Goal: Information Seeking & Learning: Learn about a topic

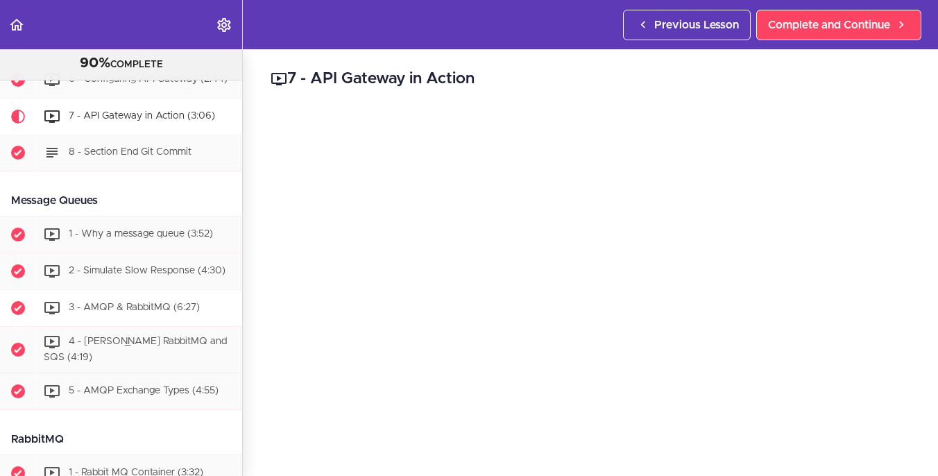
scroll to position [2392, 0]
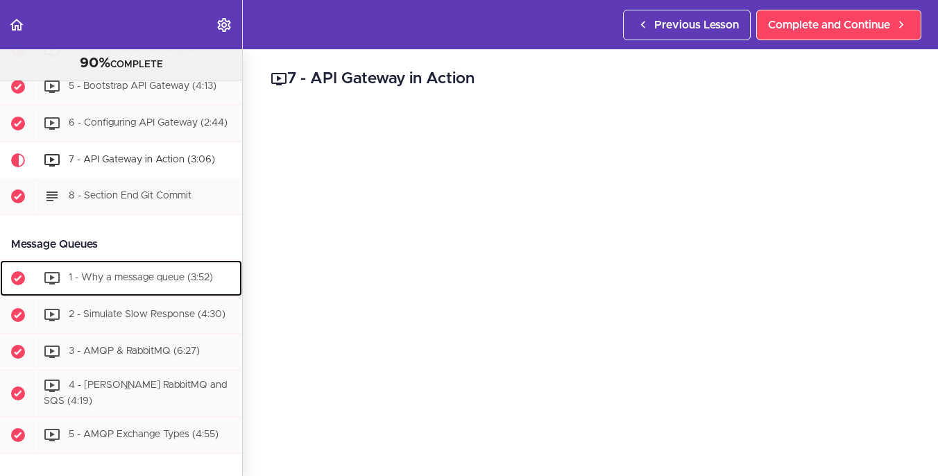
click at [205, 293] on div "1 - Why a message queue (3:52)" at bounding box center [139, 278] width 206 height 31
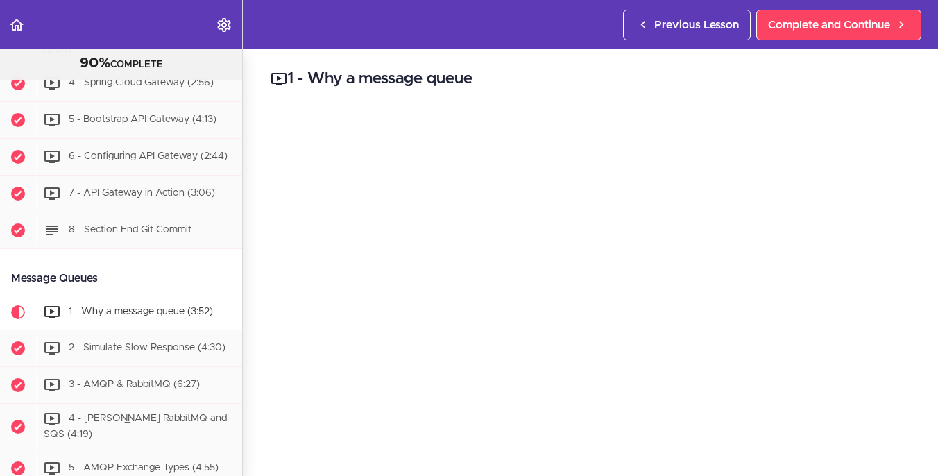
scroll to position [2372, 0]
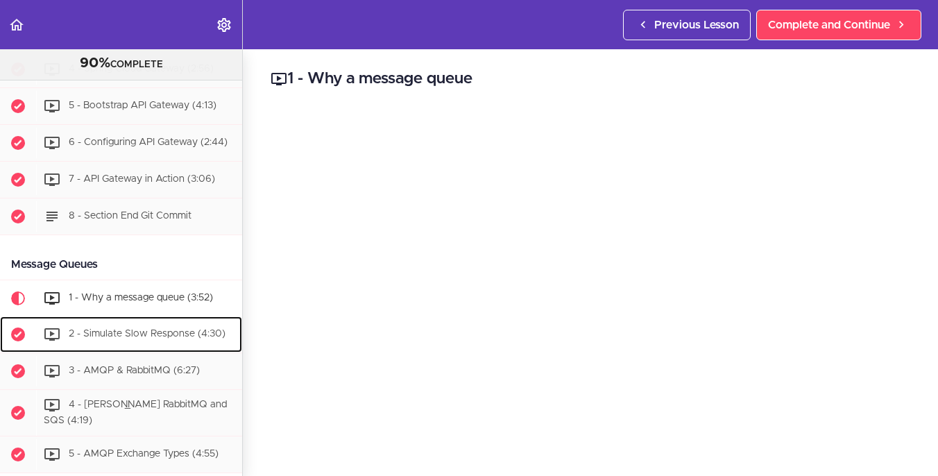
click at [164, 339] on span "2 - Simulate Slow Response (4:30)" at bounding box center [147, 334] width 157 height 10
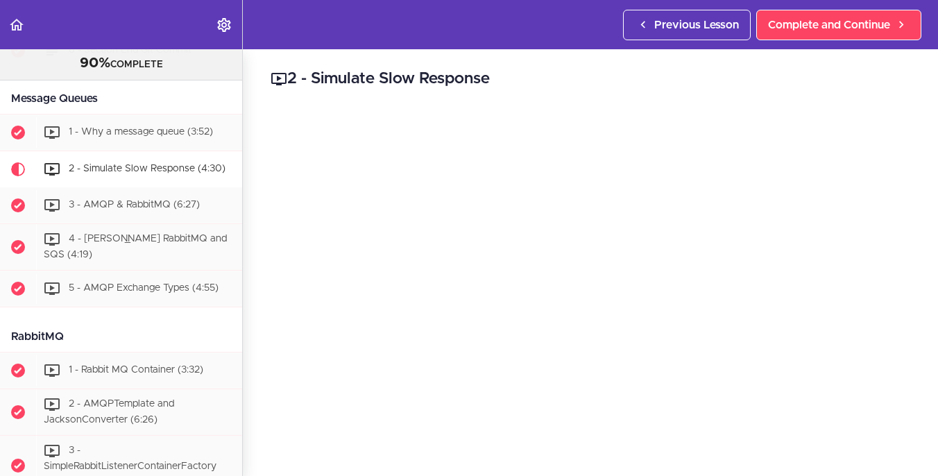
scroll to position [2478, 0]
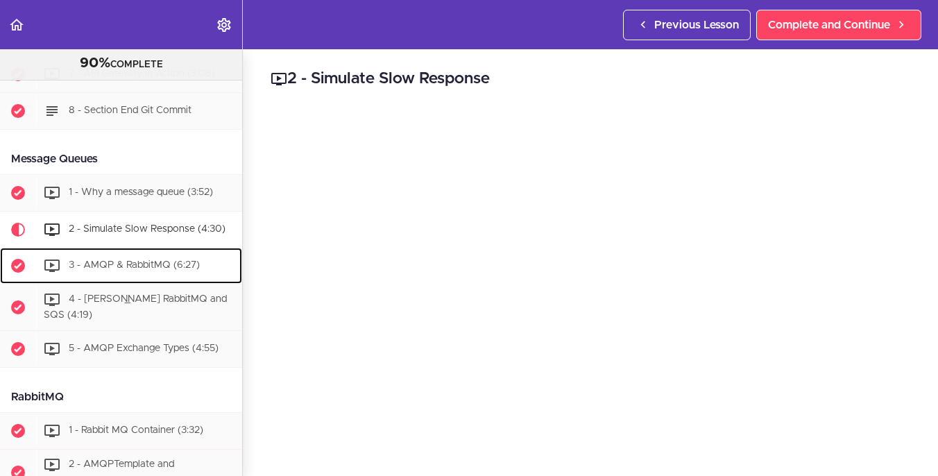
click at [146, 271] on span "3 - AMQP & RabbitMQ (6:27)" at bounding box center [134, 266] width 131 height 10
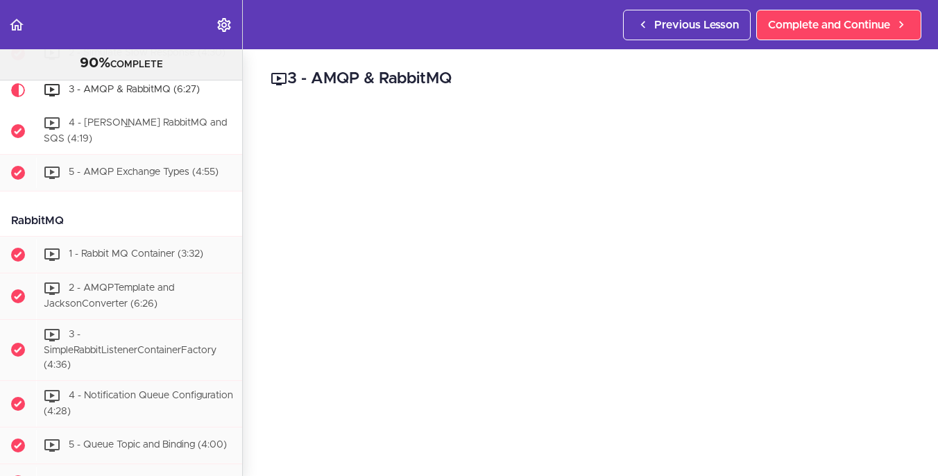
scroll to position [2515, 0]
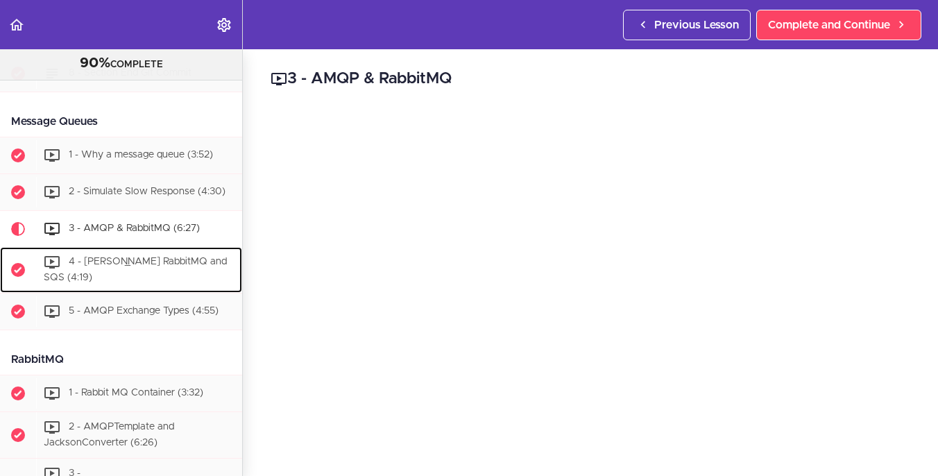
click at [153, 276] on div "4 - [PERSON_NAME] RabbitMQ and SQS (4:19)" at bounding box center [139, 270] width 206 height 46
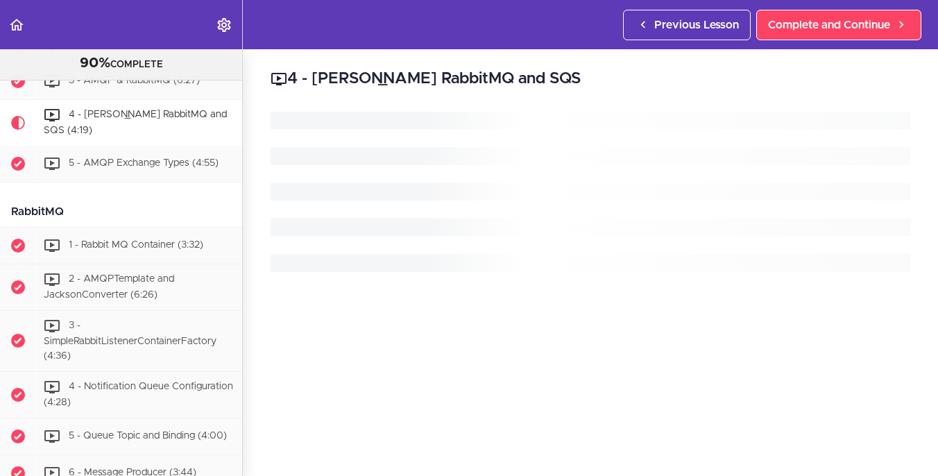
click at [146, 285] on div "RabbitMQ 1 - Rabbit MQ Container (3:32) 2 - AMQPTemplate and JacksonConverter (…" at bounding box center [116, 463] width 252 height 535
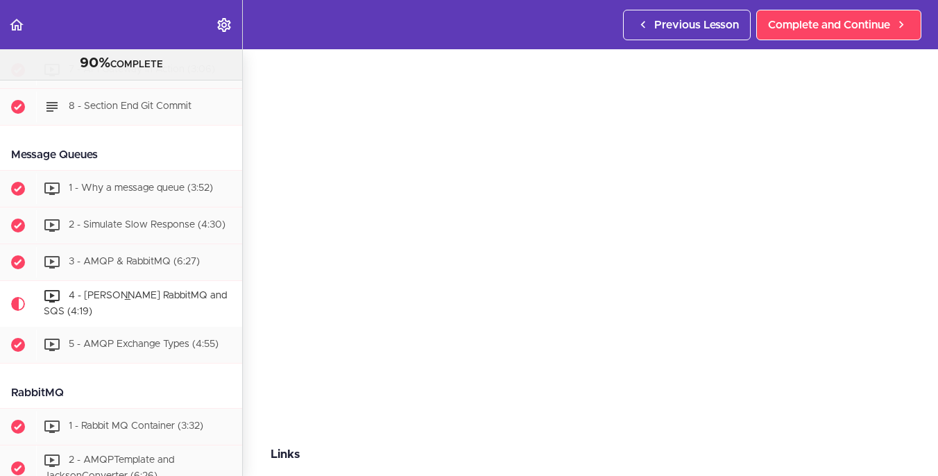
scroll to position [69, 0]
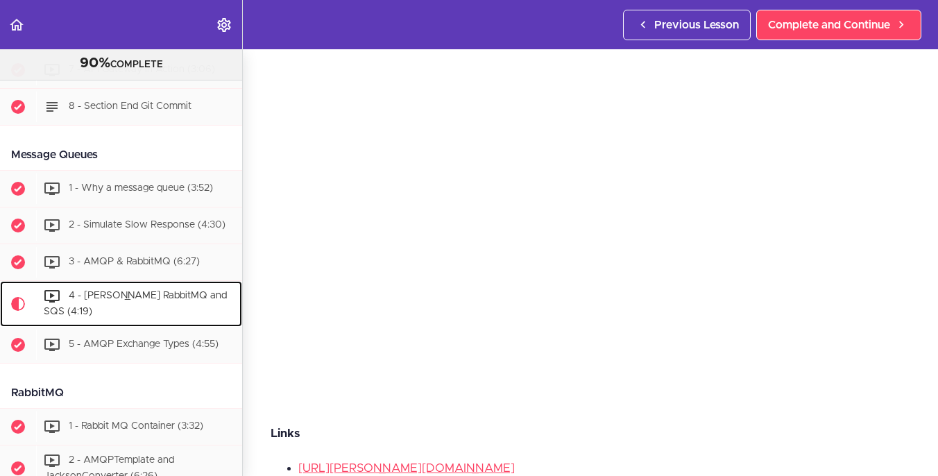
click at [144, 317] on span "4 - [PERSON_NAME] RabbitMQ and SQS (4:19)" at bounding box center [135, 304] width 183 height 26
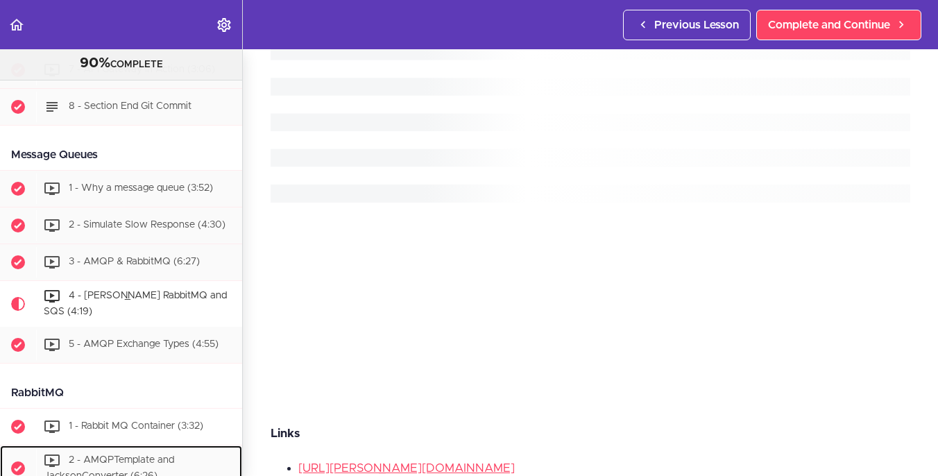
scroll to position [0, 0]
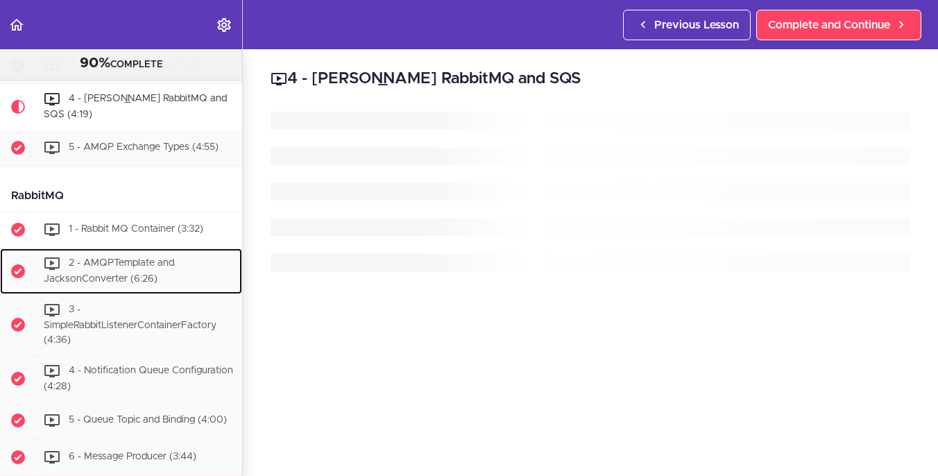
scroll to position [2690, 0]
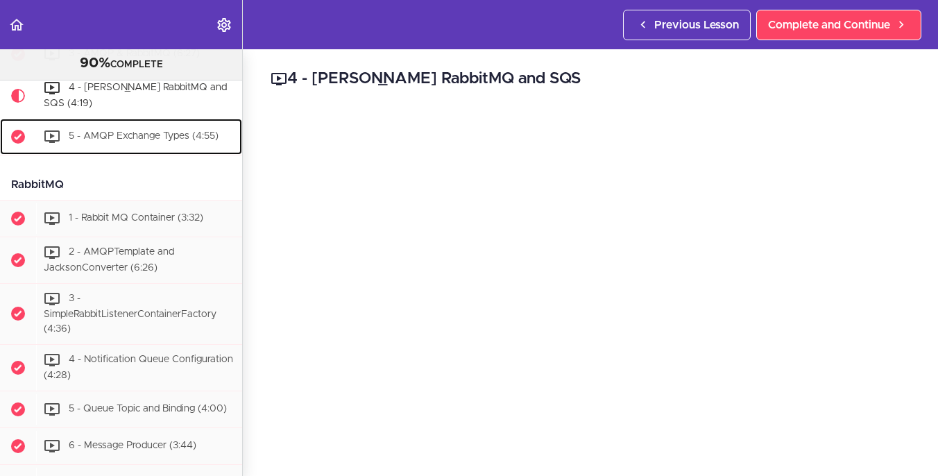
click at [123, 141] on span "5 - AMQP Exchange Types (4:55)" at bounding box center [144, 136] width 150 height 10
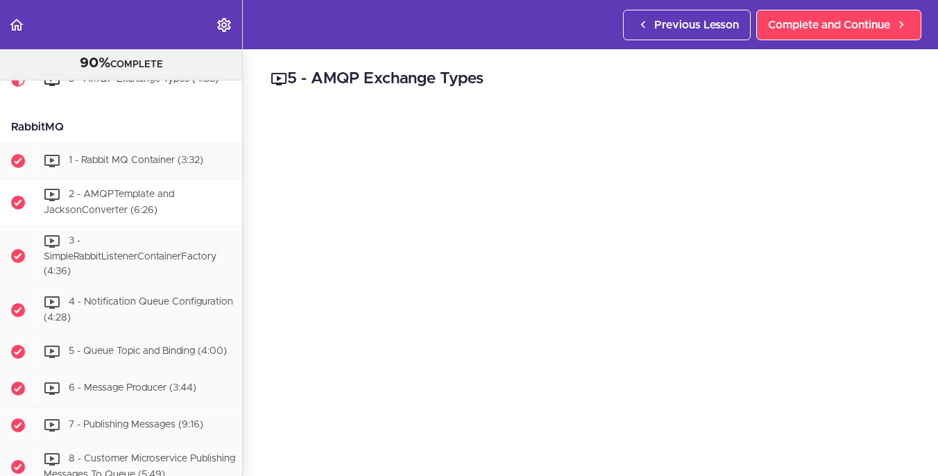
scroll to position [2736, 0]
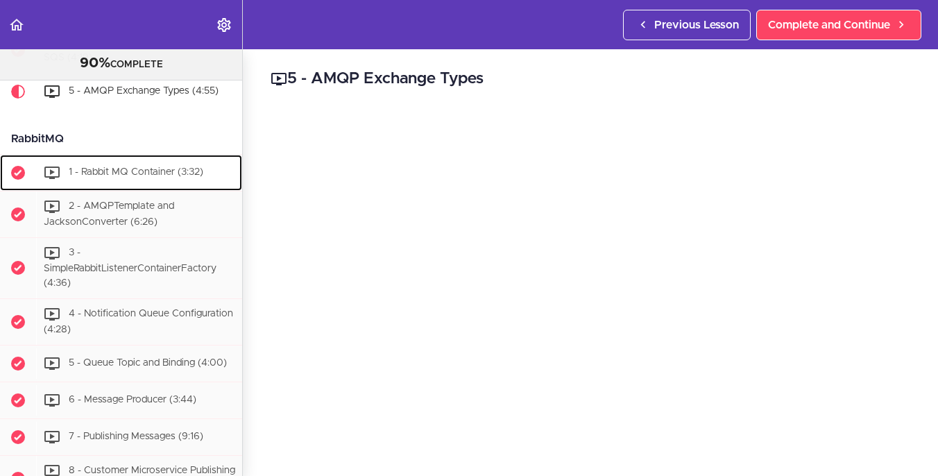
click at [111, 177] on span "1 - Rabbit MQ Container (3:32)" at bounding box center [136, 172] width 135 height 10
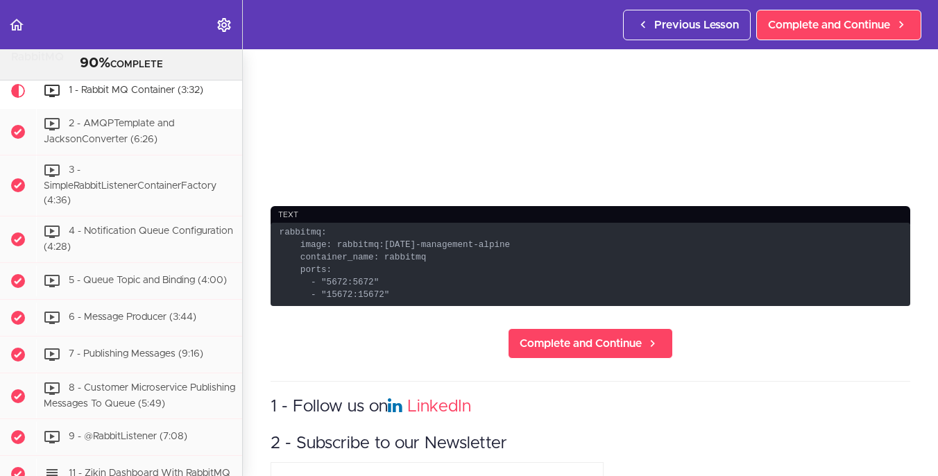
scroll to position [208, 0]
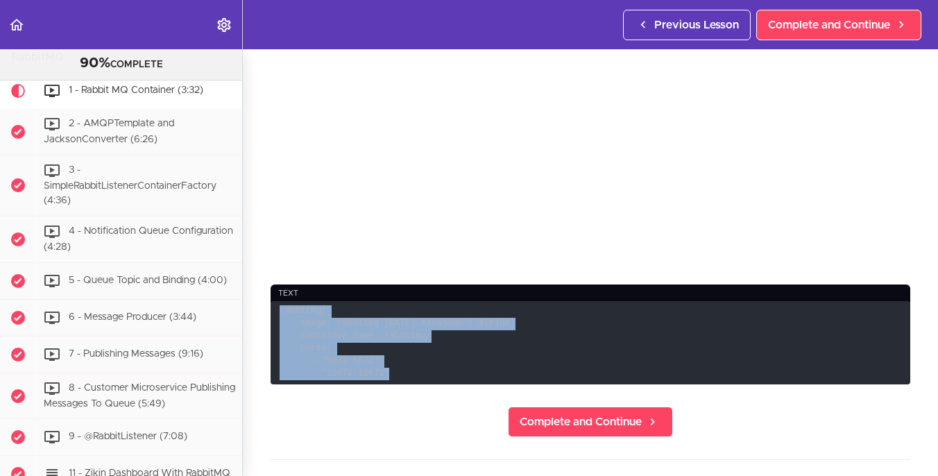
drag, startPoint x: 382, startPoint y: 368, endPoint x: 274, endPoint y: 299, distance: 128.5
click at [274, 301] on code "rabbitmq: image: rabbitmq:[DATE]-management-alpine container_name: rabbitmq por…" at bounding box center [591, 343] width 640 height 84
copy code "rabbitmq: image: rabbitmq:[DATE]-management-alpine container_name: rabbitmq por…"
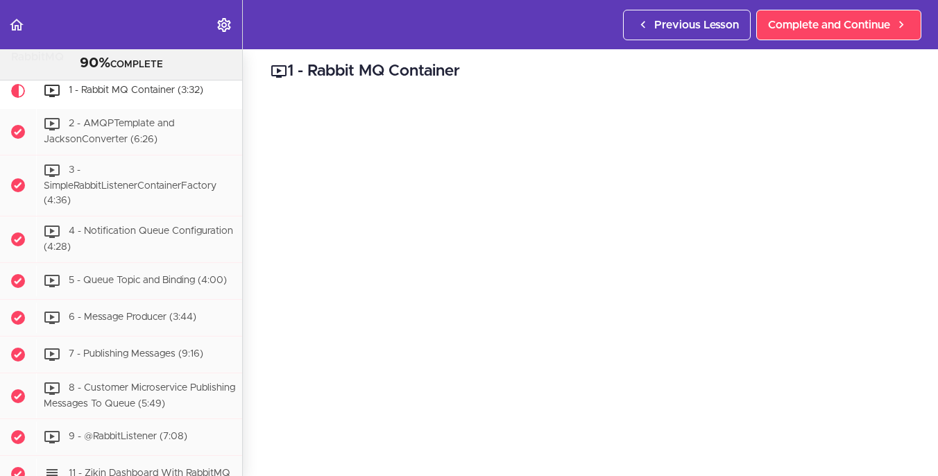
scroll to position [0, 0]
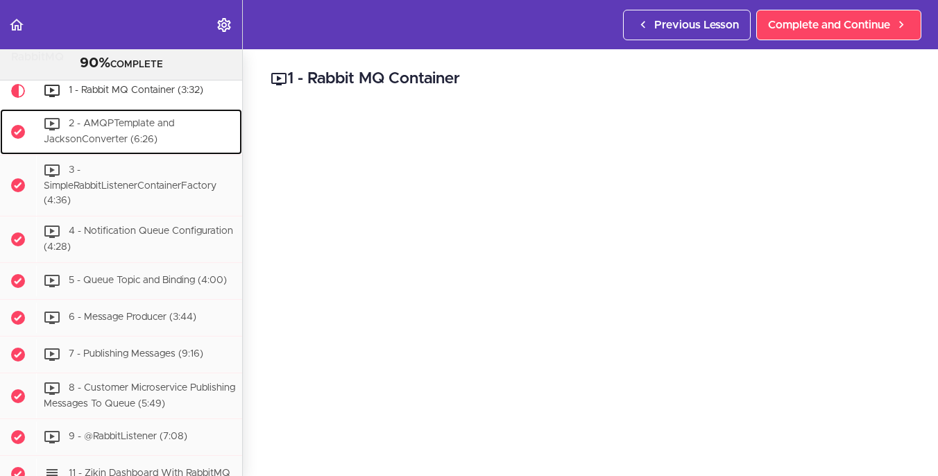
click at [145, 155] on div "2 - AMQPTemplate and JacksonConverter (6:26)" at bounding box center [139, 132] width 206 height 46
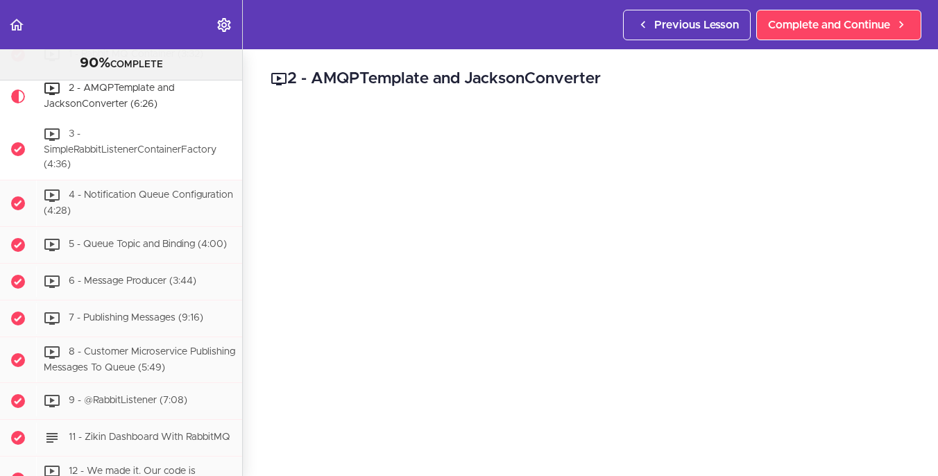
scroll to position [2785, 0]
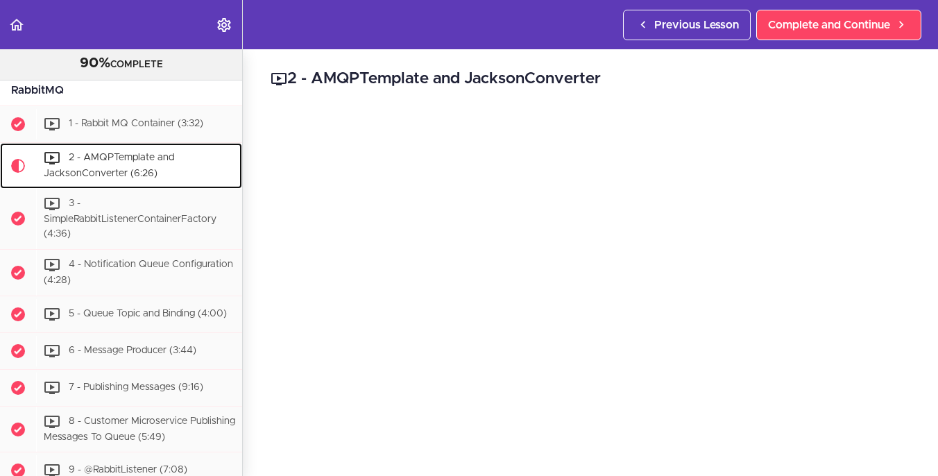
click at [159, 189] on div "2 - AMQPTemplate and JacksonConverter (6:26)" at bounding box center [139, 166] width 206 height 46
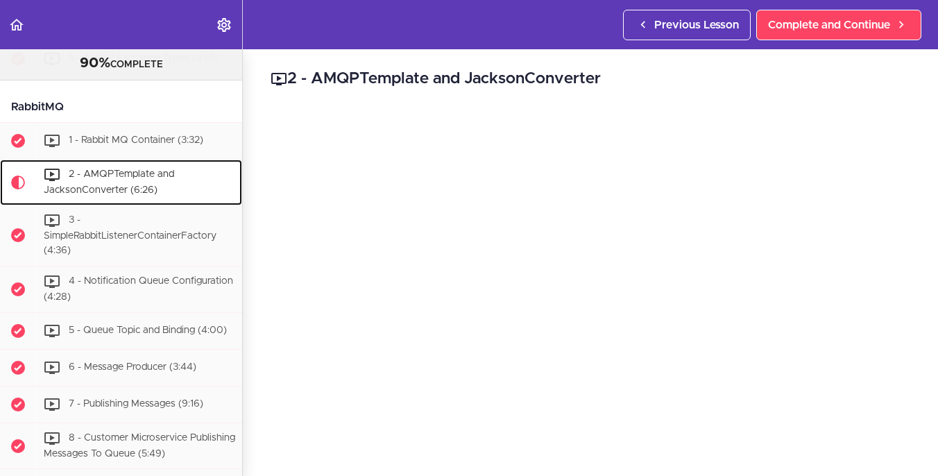
scroll to position [2716, 0]
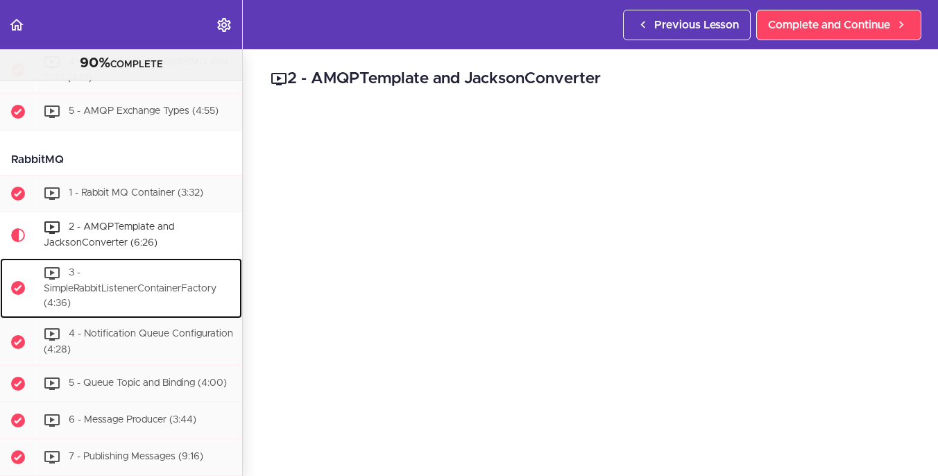
click at [121, 308] on span "3 - SimpleRabbitListenerContainerFactory (4:36)" at bounding box center [130, 288] width 173 height 40
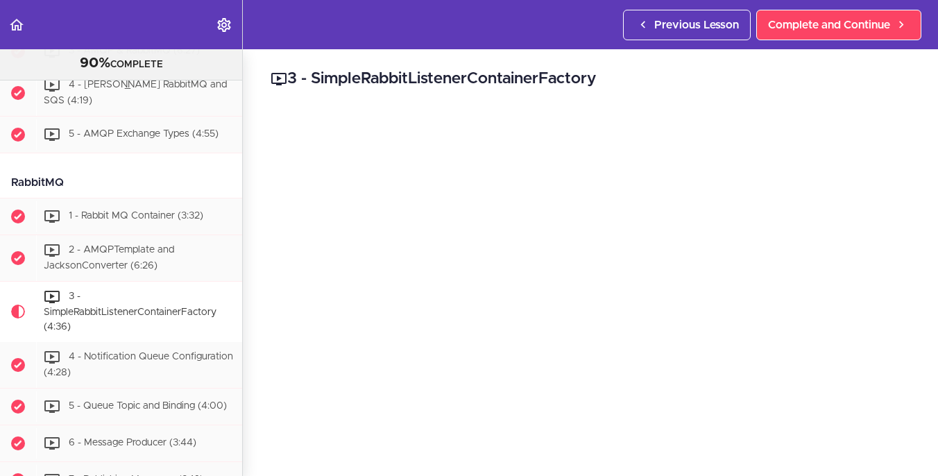
scroll to position [2762, 0]
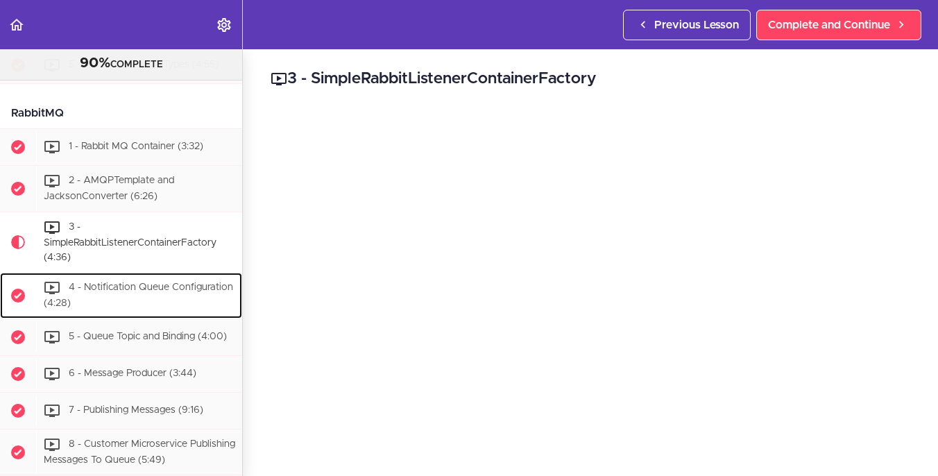
click at [108, 308] on span "4 - Notification Queue Configuration (4:28)" at bounding box center [138, 295] width 189 height 26
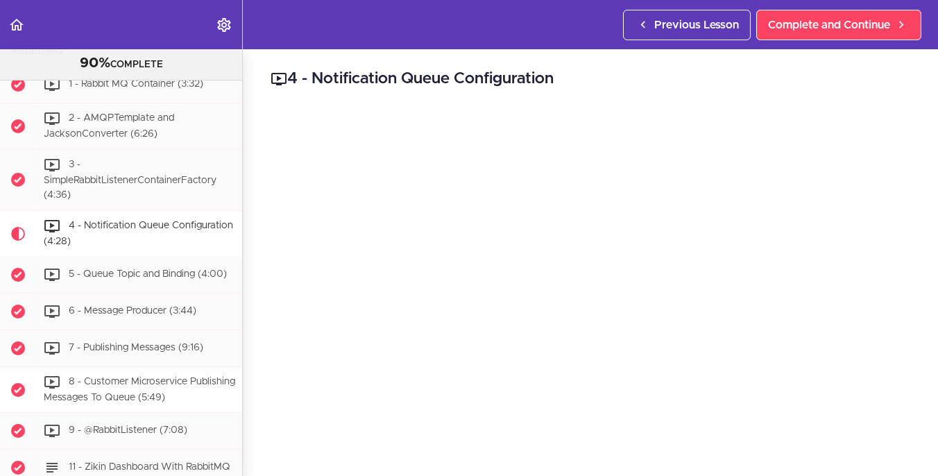
scroll to position [2823, 0]
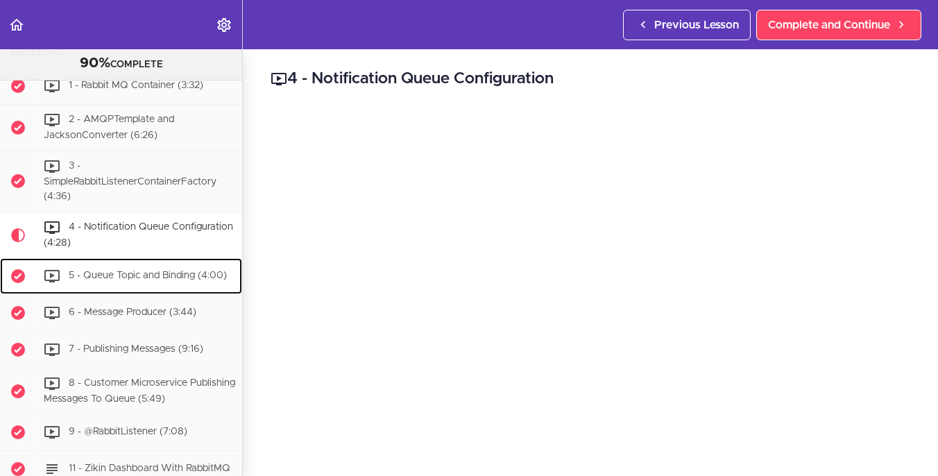
click at [148, 291] on div "5 - Queue Topic and Binding (4:00)" at bounding box center [139, 276] width 206 height 31
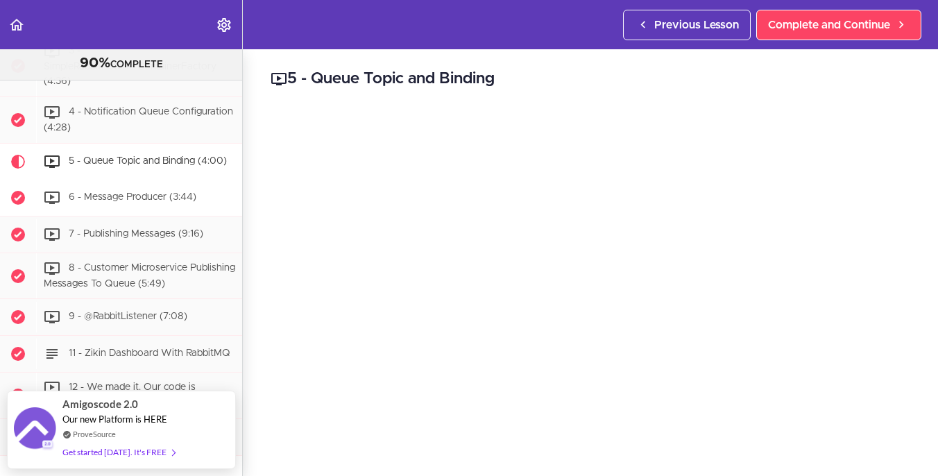
scroll to position [3008, 0]
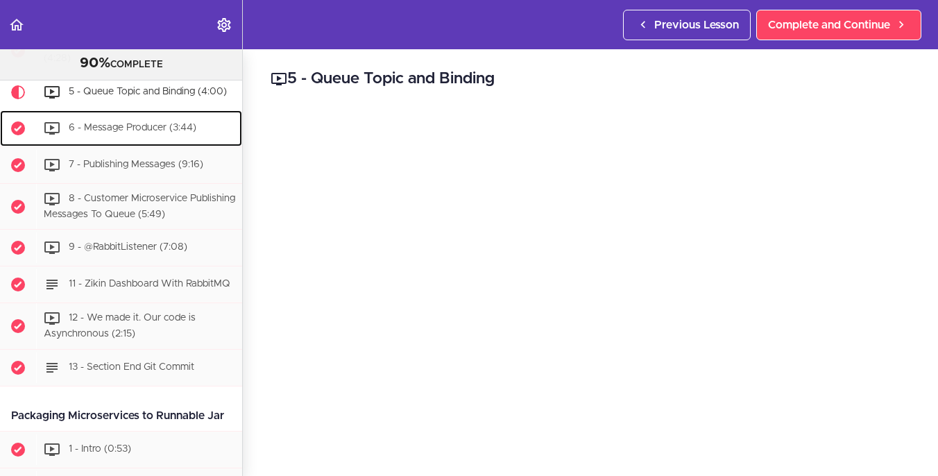
click at [159, 132] on span "6 - Message Producer (3:44)" at bounding box center [133, 128] width 128 height 10
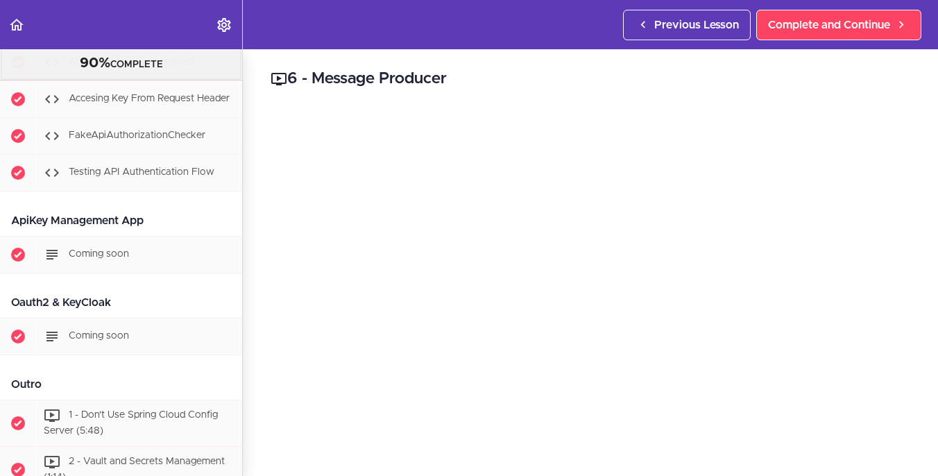
scroll to position [7909, 0]
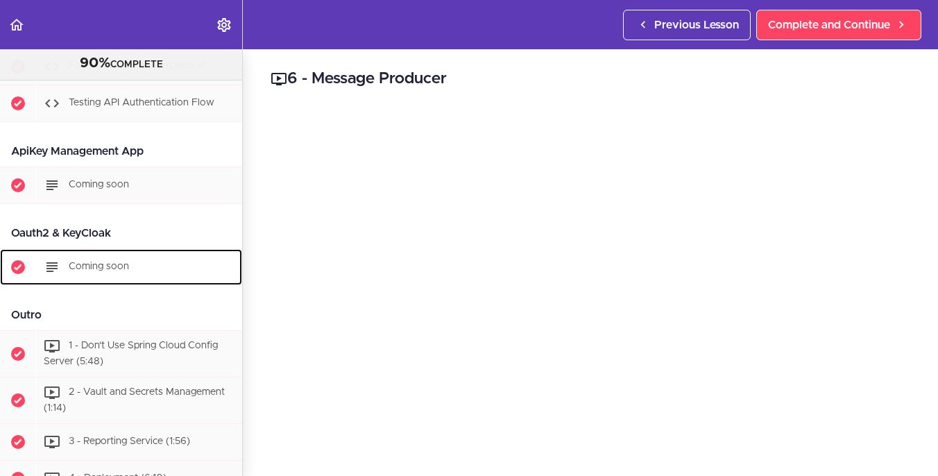
click at [55, 275] on icon at bounding box center [52, 267] width 17 height 17
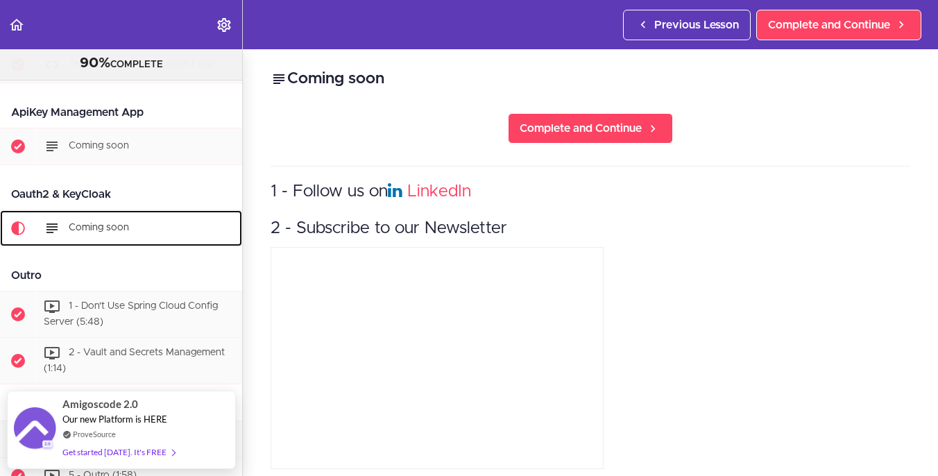
scroll to position [7948, 0]
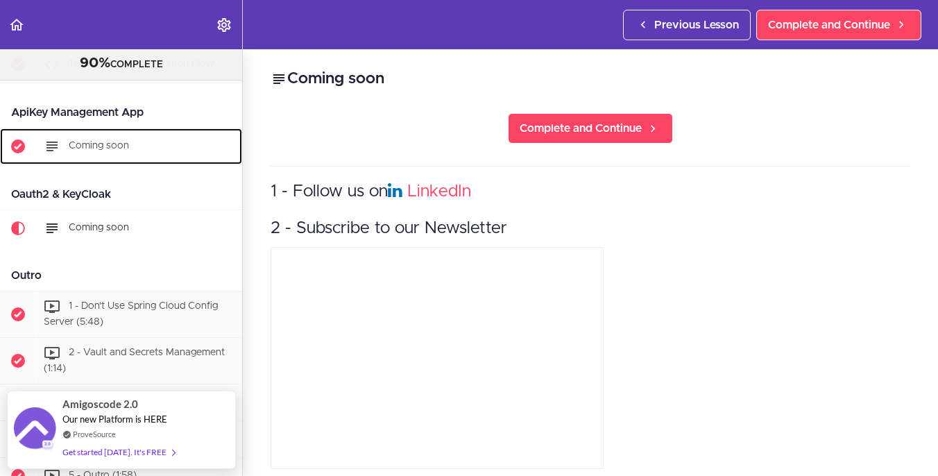
click at [133, 162] on div "Coming soon" at bounding box center [139, 146] width 206 height 31
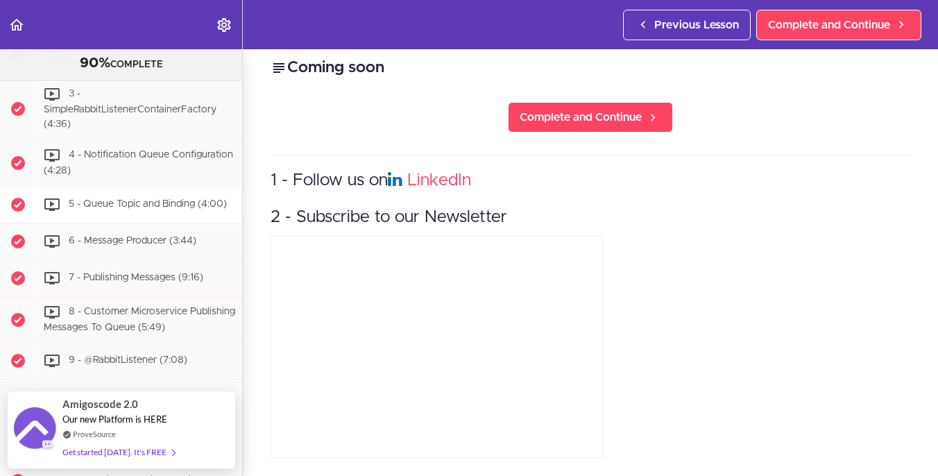
scroll to position [2908, 0]
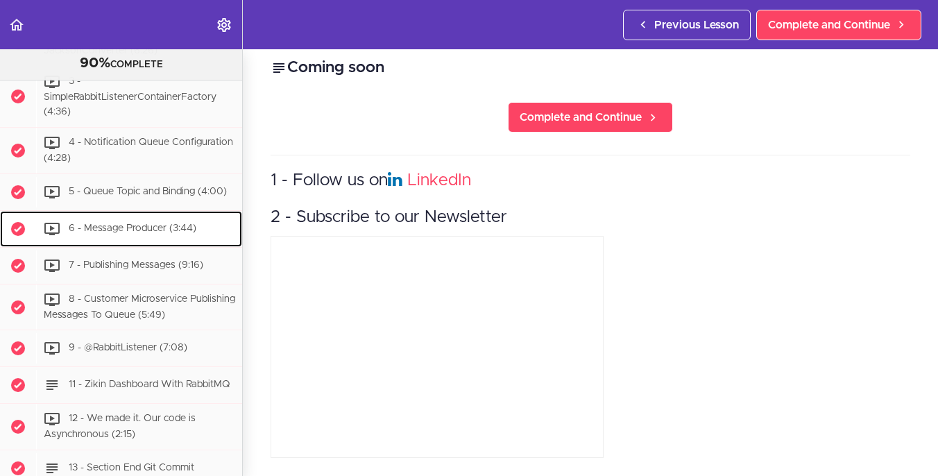
click at [137, 233] on span "6 - Message Producer (3:44)" at bounding box center [133, 228] width 128 height 10
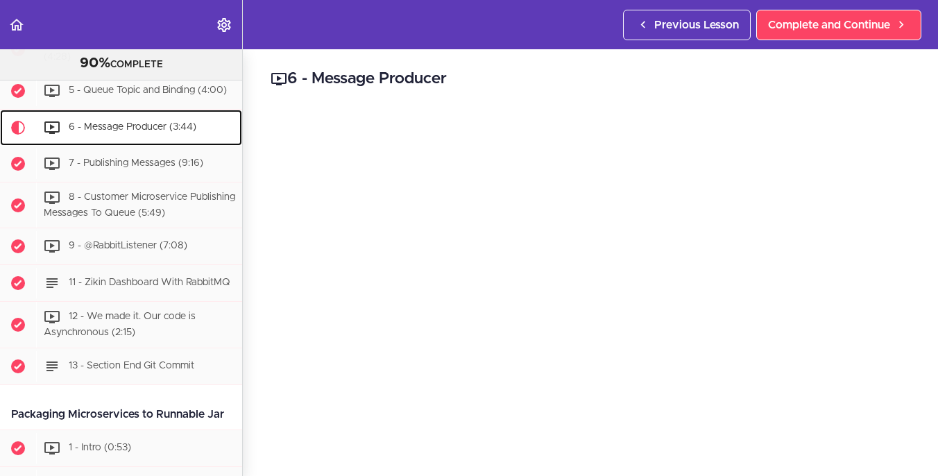
scroll to position [3053, 0]
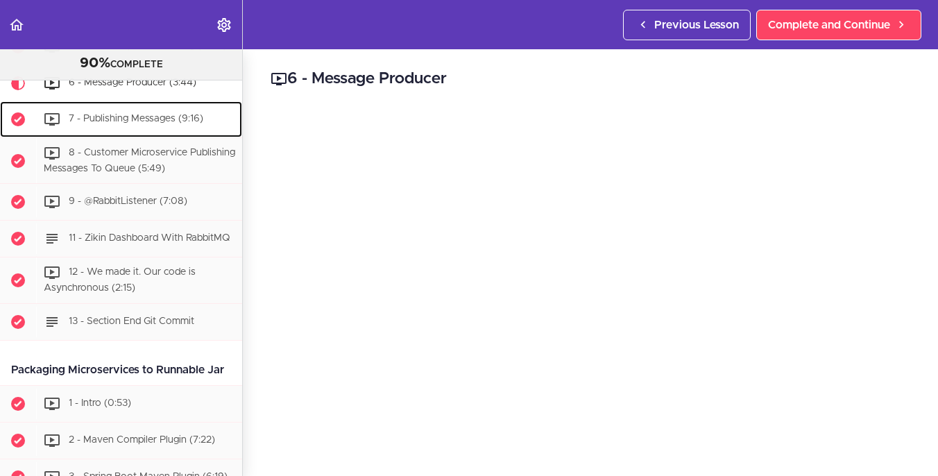
click at [157, 135] on div "7 - Publishing Messages (9:16)" at bounding box center [139, 119] width 206 height 31
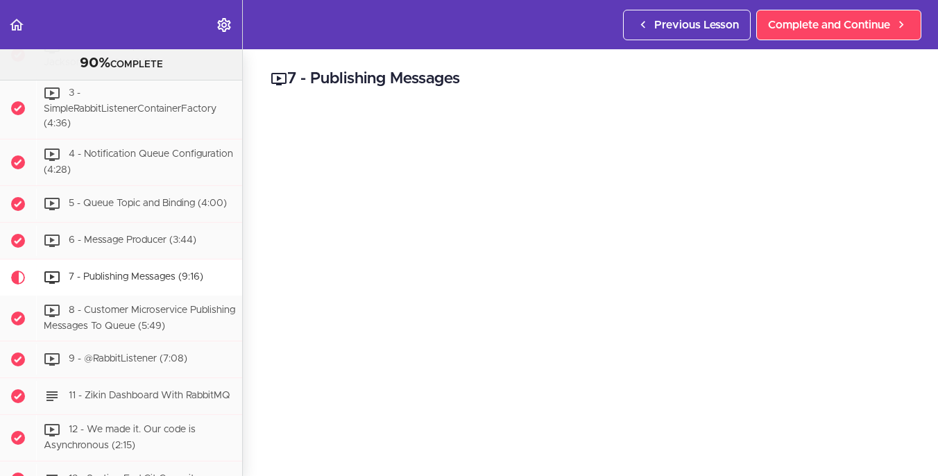
scroll to position [2882, 0]
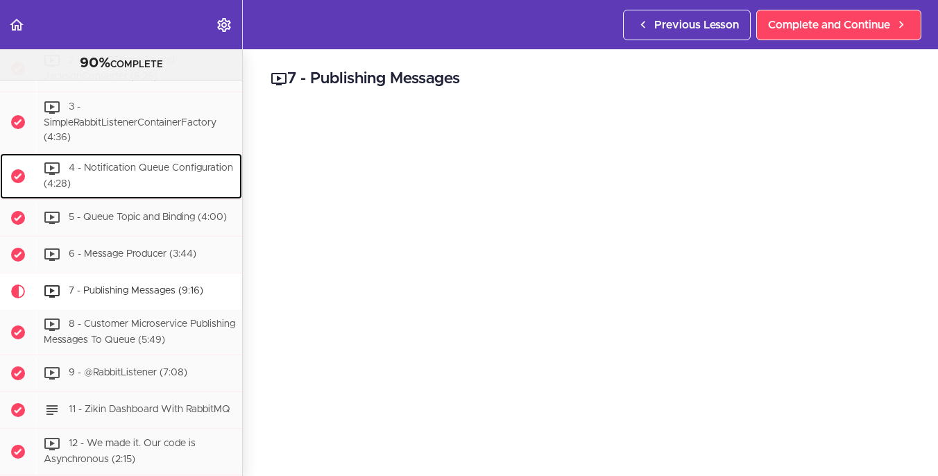
click at [134, 199] on div "4 - Notification Queue Configuration (4:28)" at bounding box center [139, 176] width 206 height 46
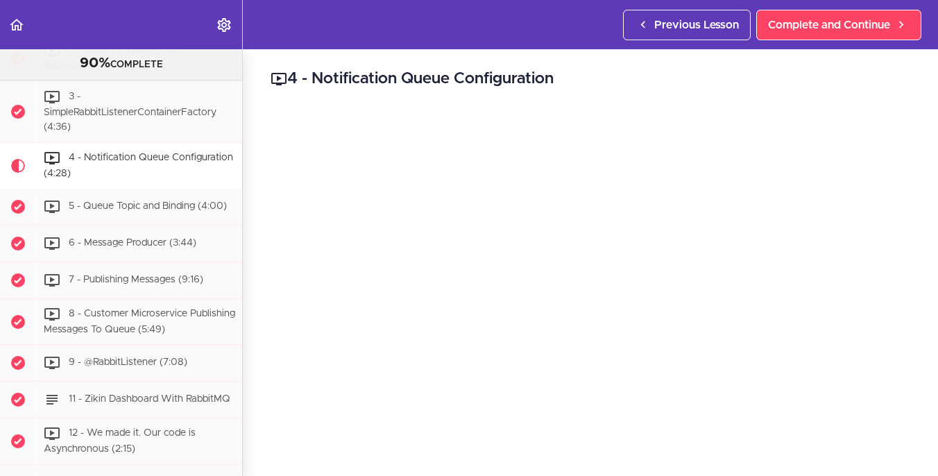
scroll to position [2962, 0]
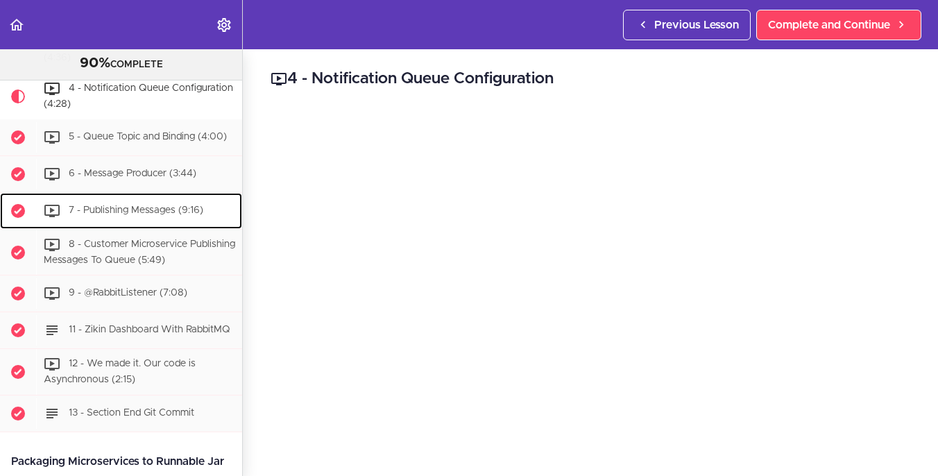
click at [169, 215] on span "7 - Publishing Messages (9:16)" at bounding box center [136, 210] width 135 height 10
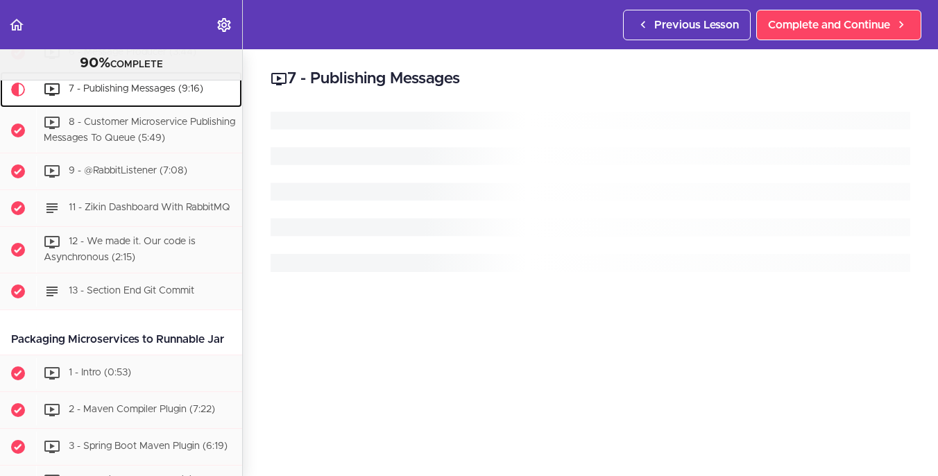
scroll to position [3090, 0]
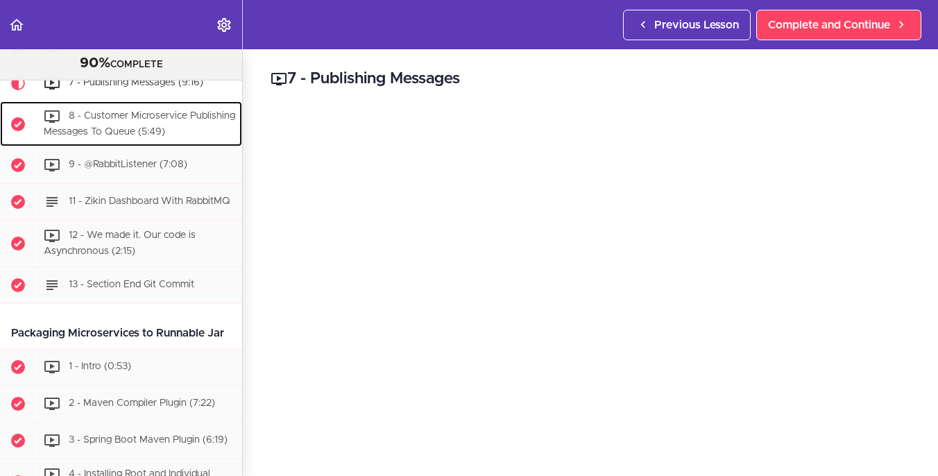
click at [178, 137] on span "8 - Customer Microservice Publishing Messages To Queue (5:49)" at bounding box center [139, 124] width 191 height 26
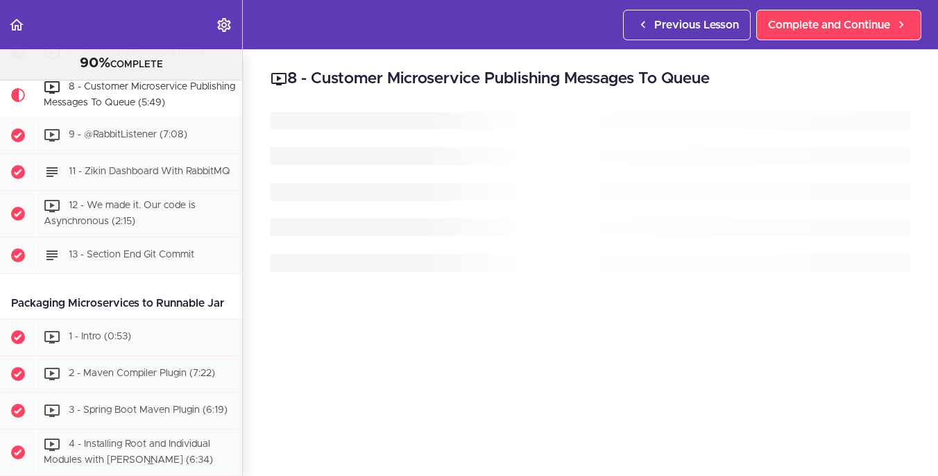
scroll to position [3127, 0]
